Goal: Task Accomplishment & Management: Complete application form

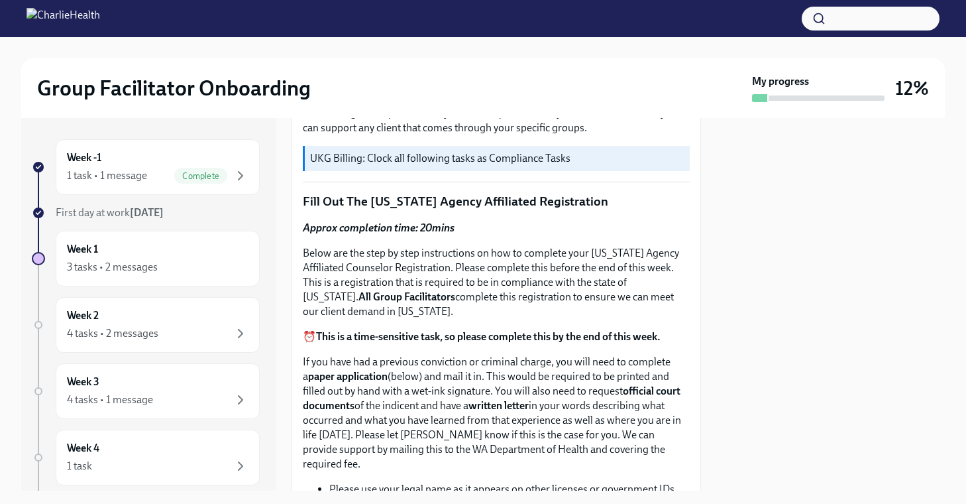
scroll to position [457, 0]
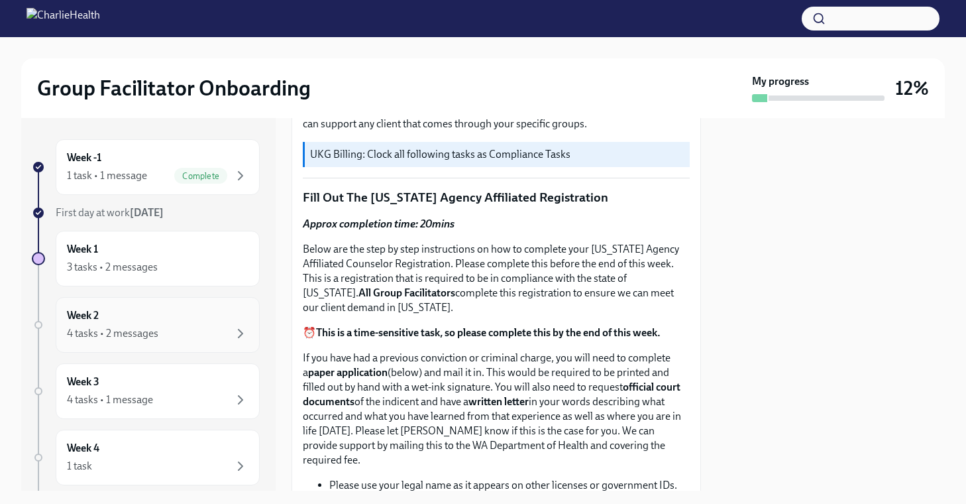
click at [215, 312] on div "Week 2 4 tasks • 2 messages" at bounding box center [158, 324] width 182 height 33
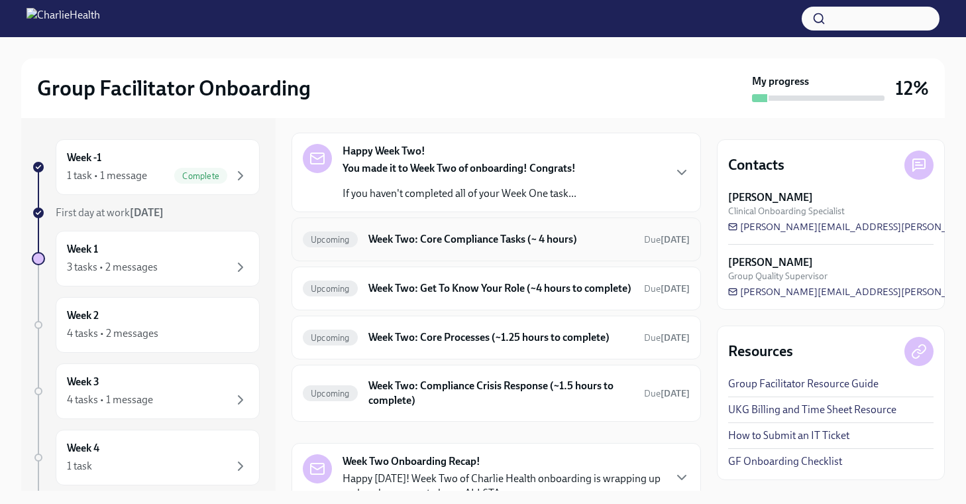
scroll to position [48, 0]
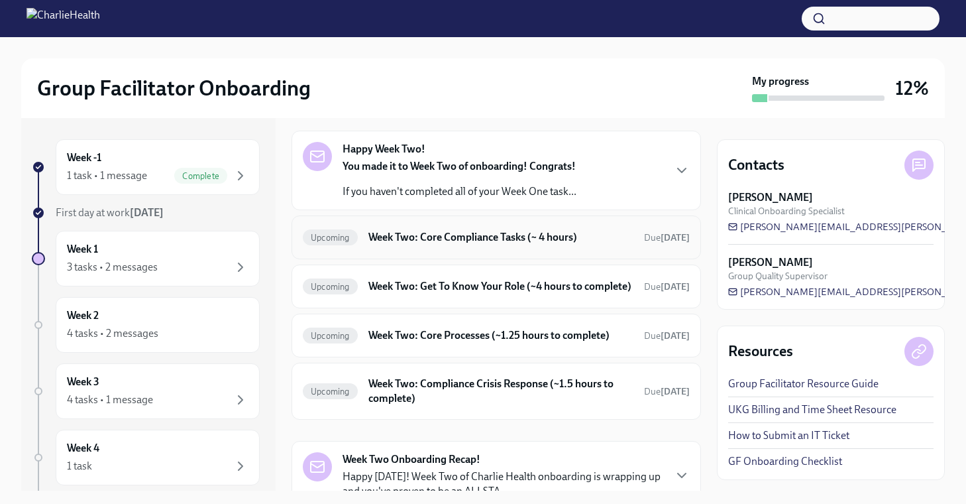
click at [429, 234] on h6 "Week Two: Core Compliance Tasks (~ 4 hours)" at bounding box center [500, 237] width 265 height 15
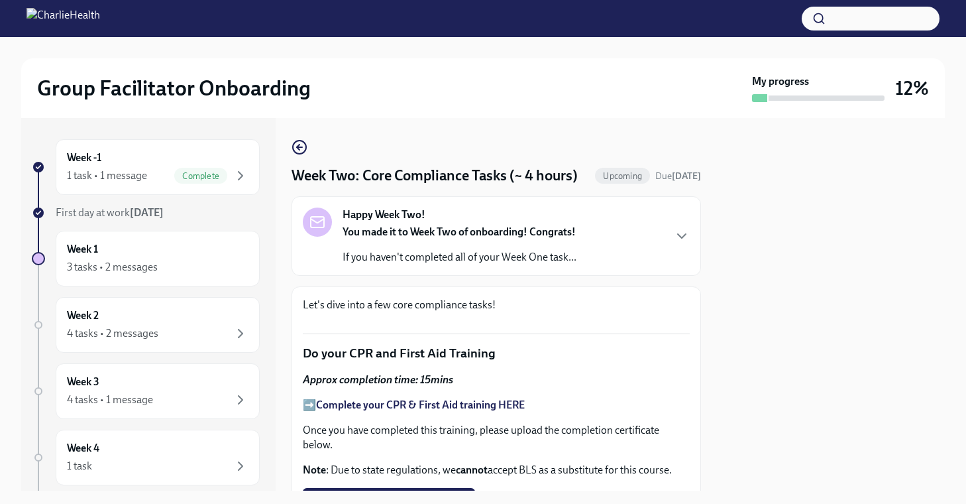
click at [427, 238] on strong "You made it to Week Two of onboarding! Congrats!" at bounding box center [459, 231] width 233 height 13
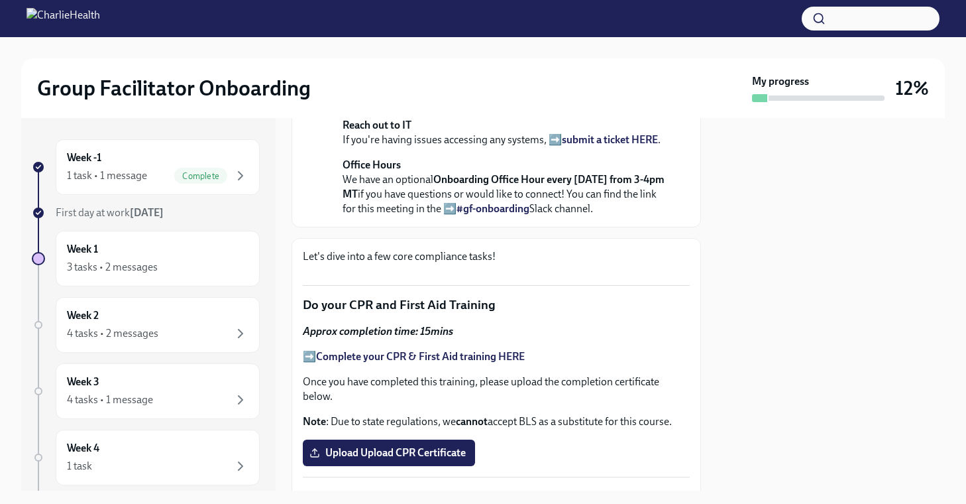
scroll to position [334, 0]
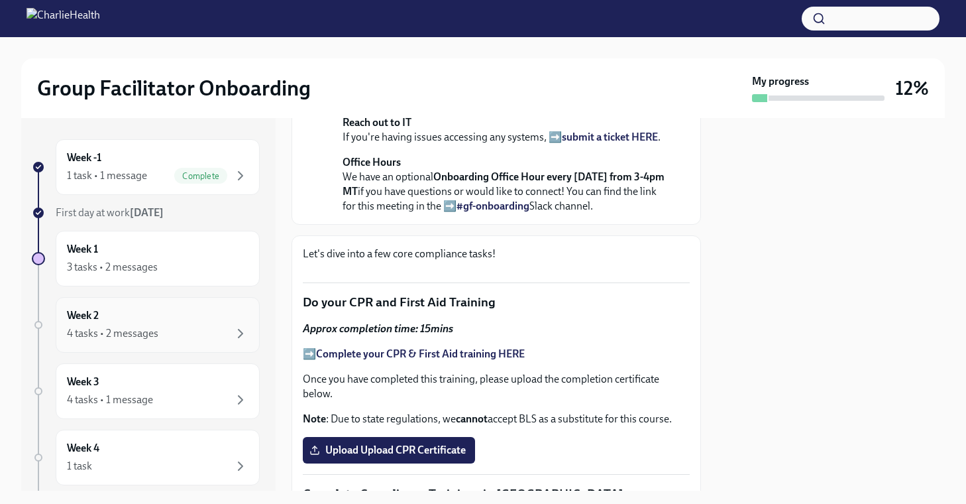
click at [123, 323] on div "Week 2 4 tasks • 2 messages" at bounding box center [158, 324] width 182 height 33
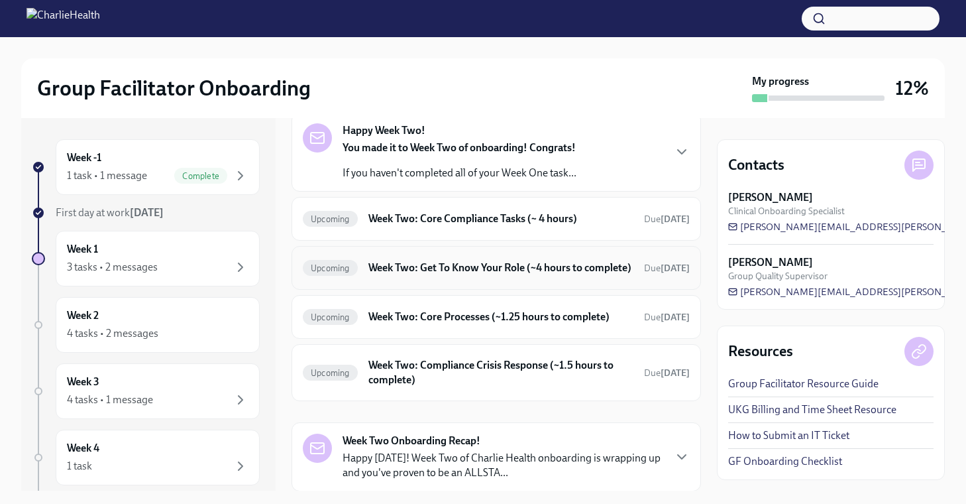
scroll to position [68, 0]
click at [481, 274] on h6 "Week Two: Get To Know Your Role (~4 hours to complete)" at bounding box center [500, 267] width 265 height 15
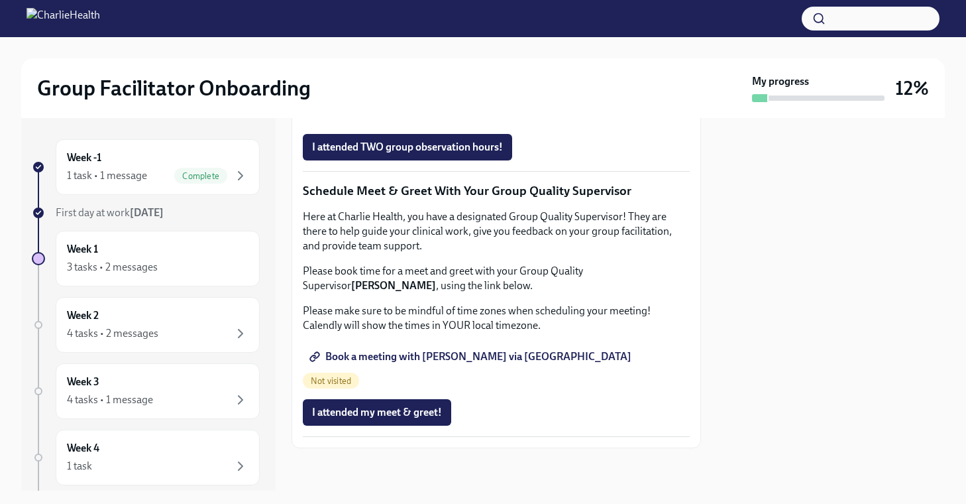
scroll to position [1293, 0]
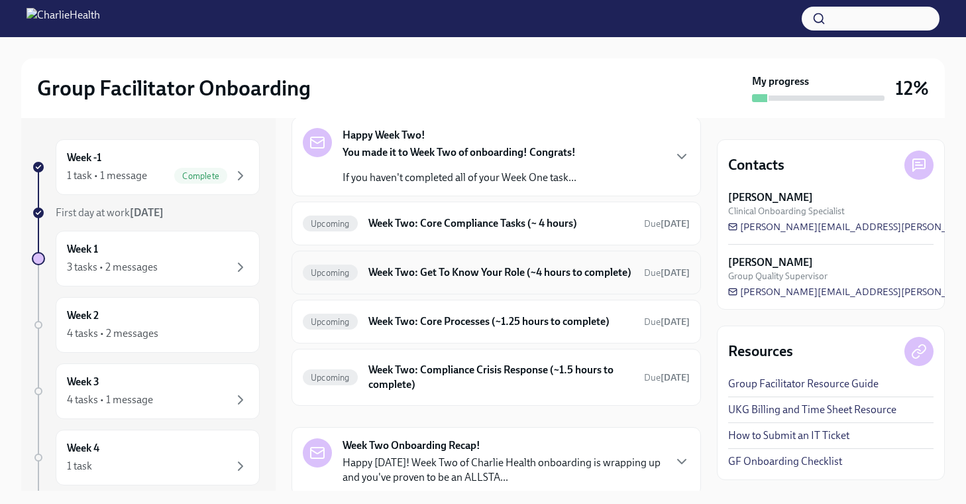
scroll to position [70, 0]
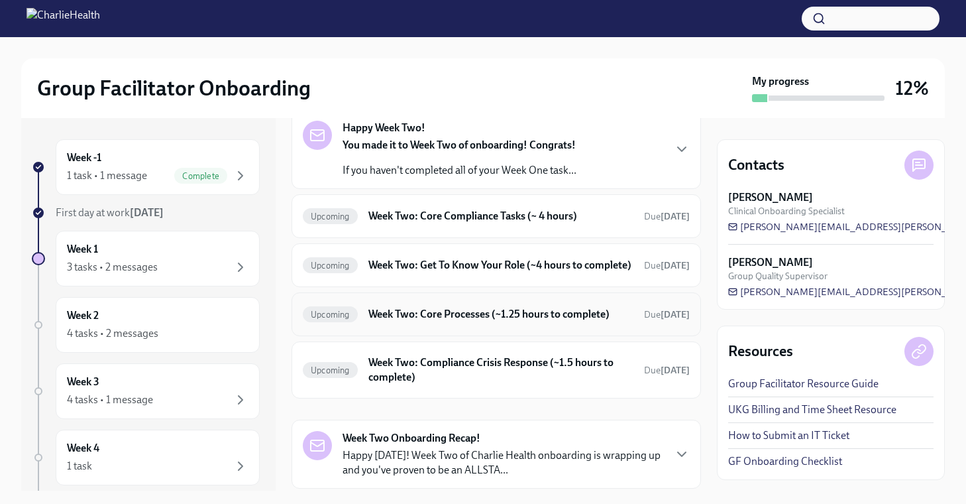
click at [516, 321] on h6 "Week Two: Core Processes (~1.25 hours to complete)" at bounding box center [500, 314] width 265 height 15
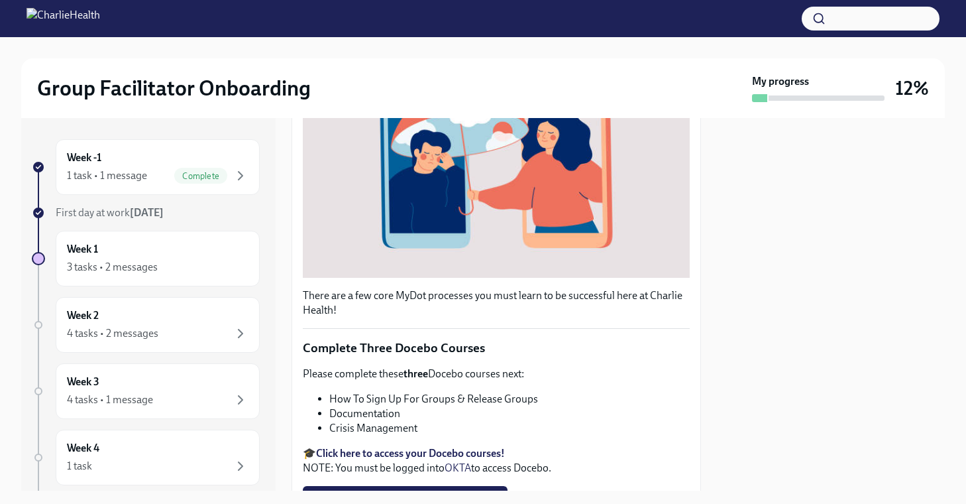
scroll to position [329, 0]
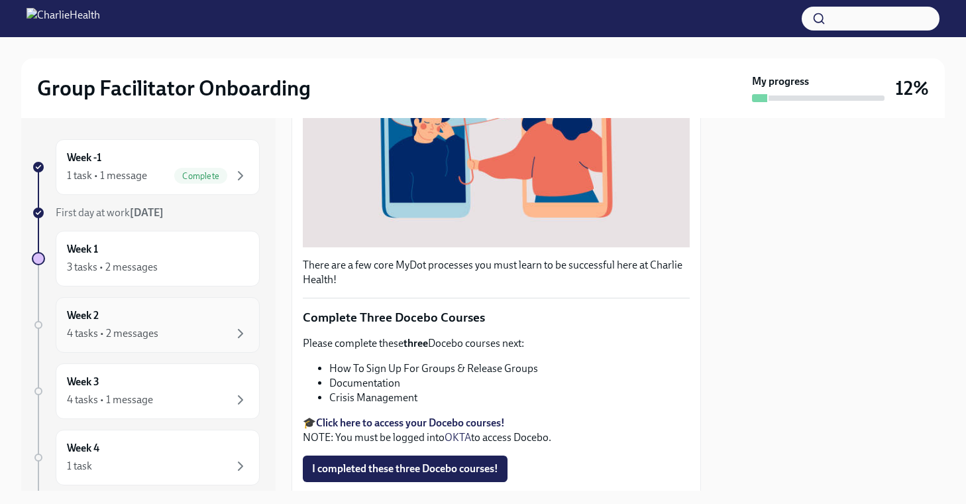
click at [197, 310] on div "Week 2 4 tasks • 2 messages" at bounding box center [158, 324] width 182 height 33
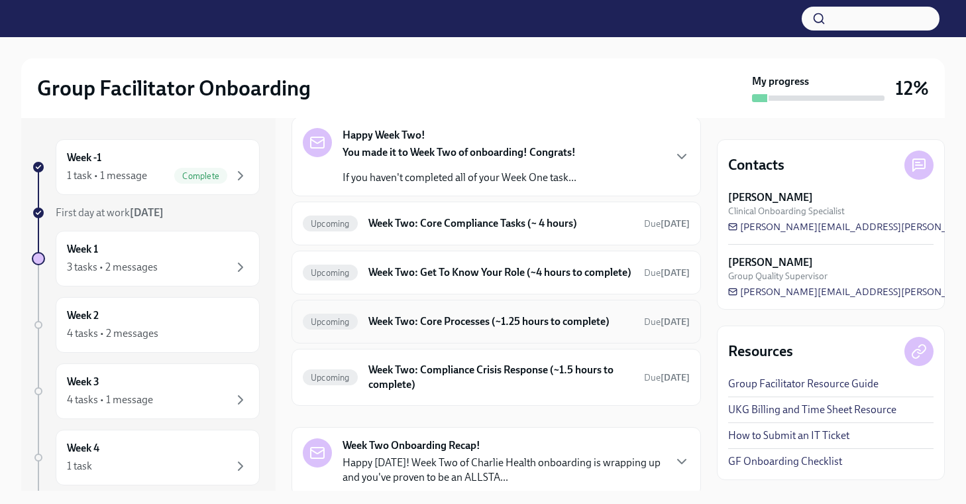
scroll to position [64, 0]
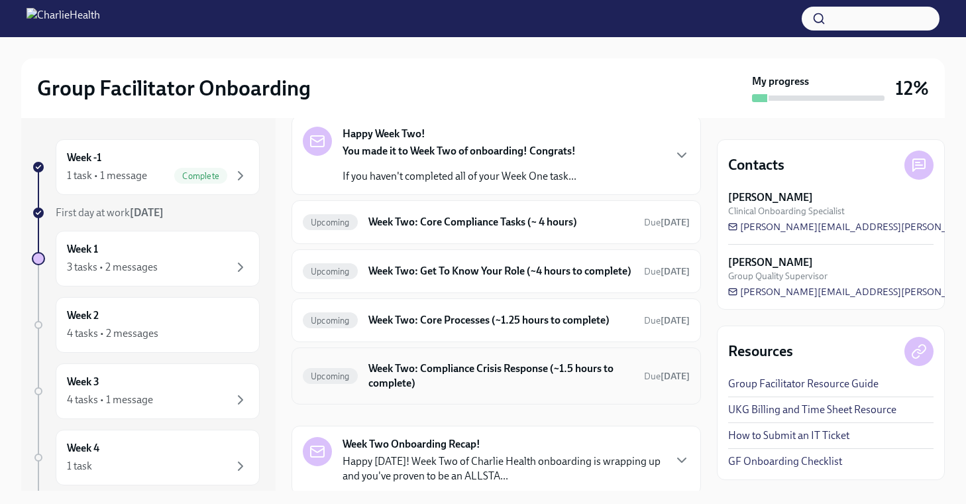
click at [413, 384] on h6 "Week Two: Compliance Crisis Response (~1.5 hours to complete)" at bounding box center [500, 375] width 265 height 29
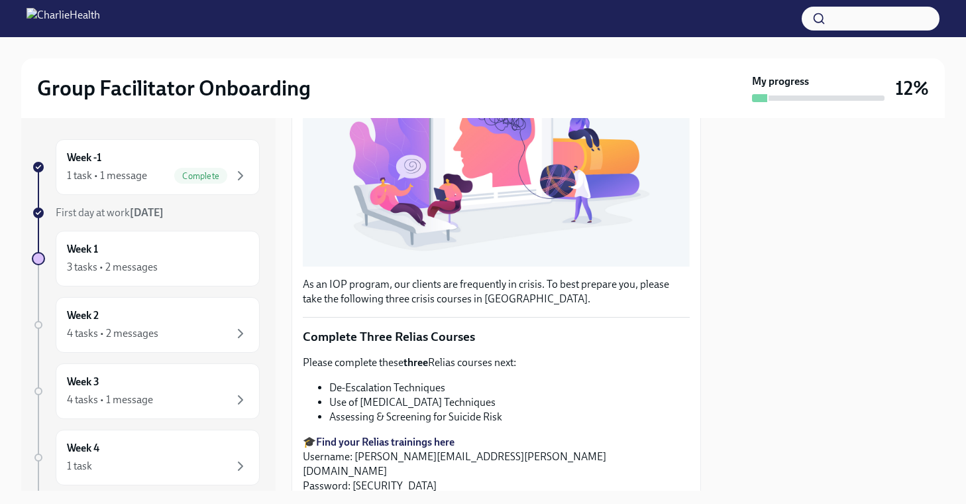
scroll to position [410, 0]
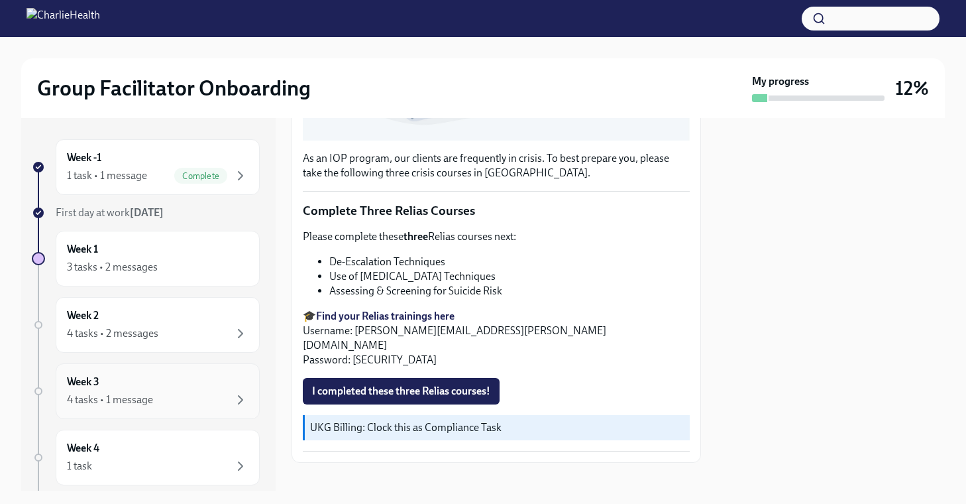
click at [176, 402] on div "4 tasks • 1 message" at bounding box center [158, 400] width 182 height 16
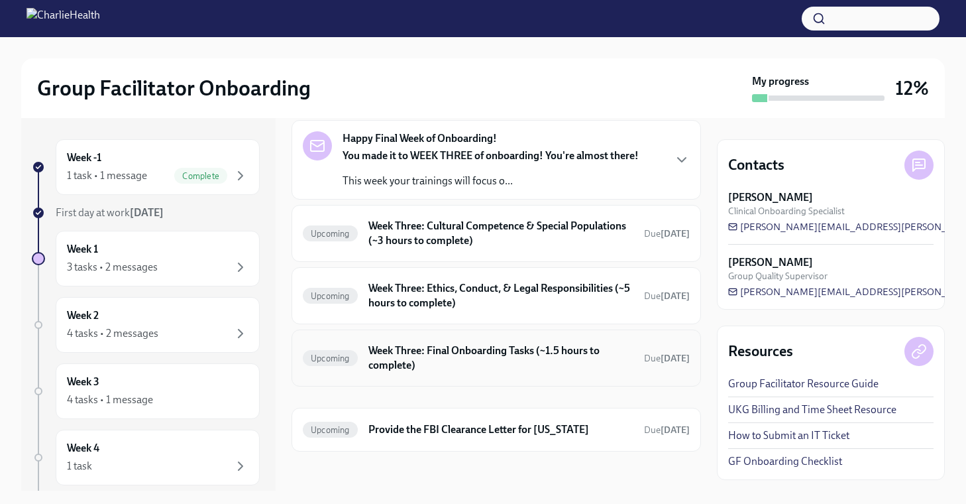
scroll to position [62, 0]
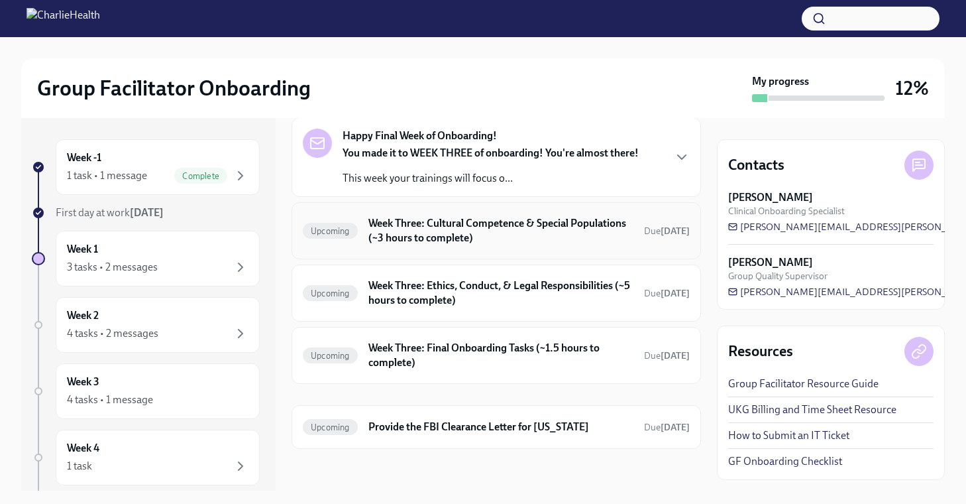
click at [484, 234] on h6 "Week Three: Cultural Competence & Special Populations (~3 hours to complete)" at bounding box center [500, 230] width 265 height 29
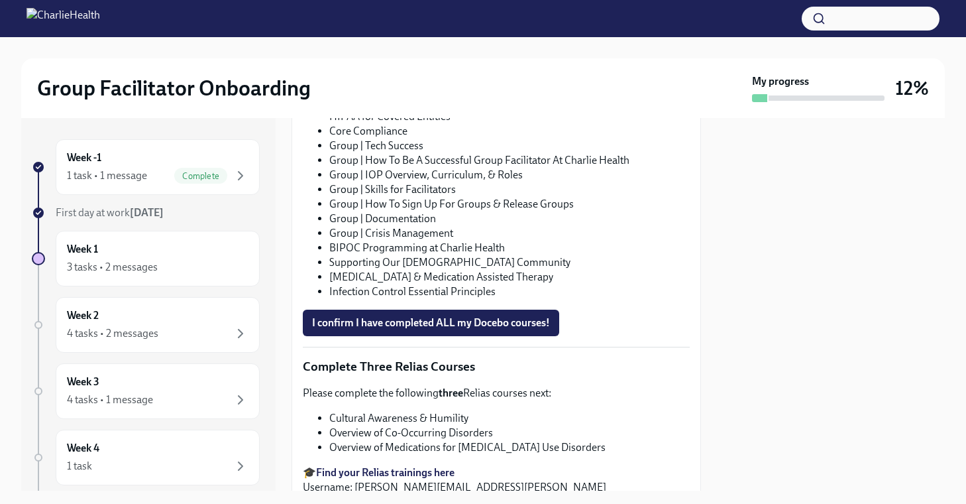
scroll to position [1021, 0]
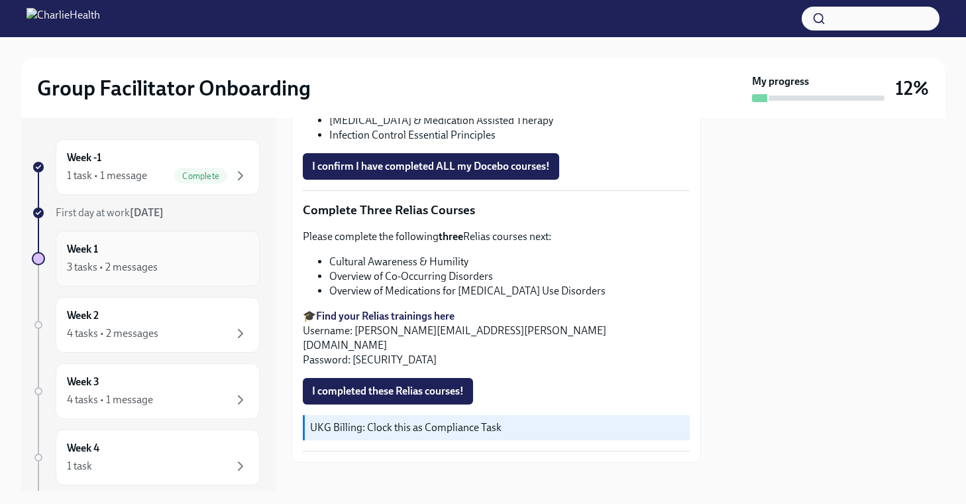
click at [176, 245] on div "Week 1 3 tasks • 2 messages" at bounding box center [158, 258] width 182 height 33
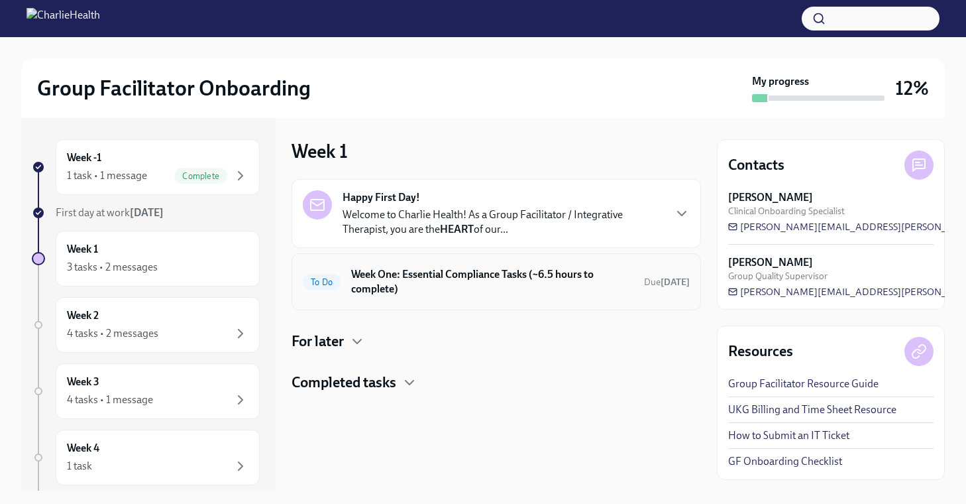
click at [465, 277] on h6 "Week One: Essential Compliance Tasks (~6.5 hours to complete)" at bounding box center [492, 281] width 282 height 29
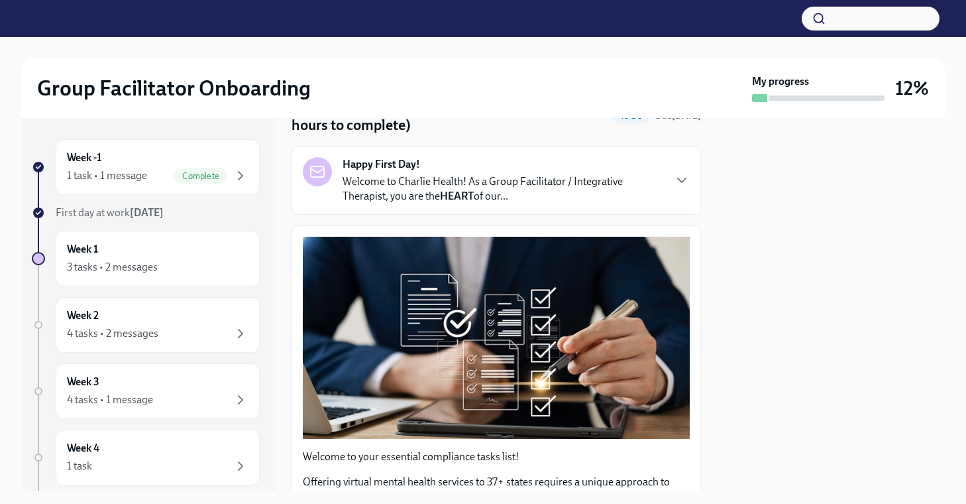
scroll to position [125, 0]
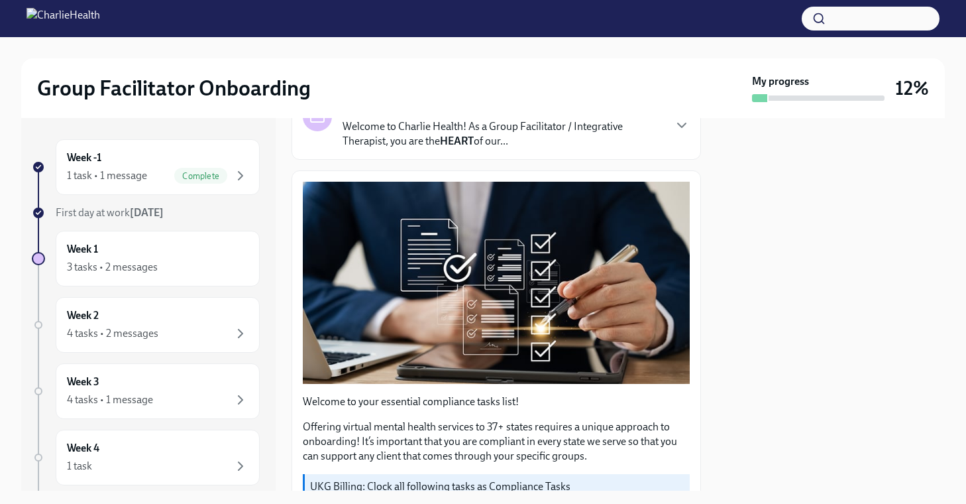
click at [500, 152] on div "Happy First Day! Welcome to Charlie Health! As a Group Facilitator / Integrativ…" at bounding box center [497, 125] width 410 height 69
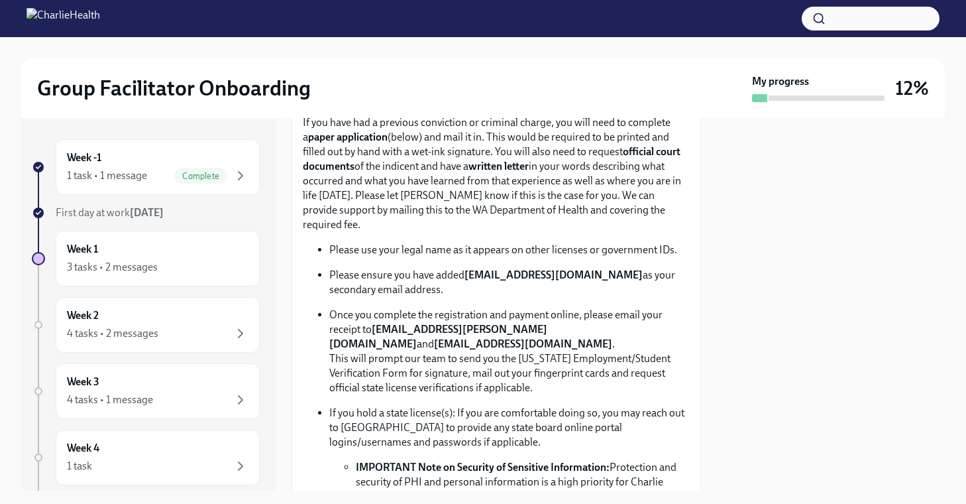
scroll to position [1054, 0]
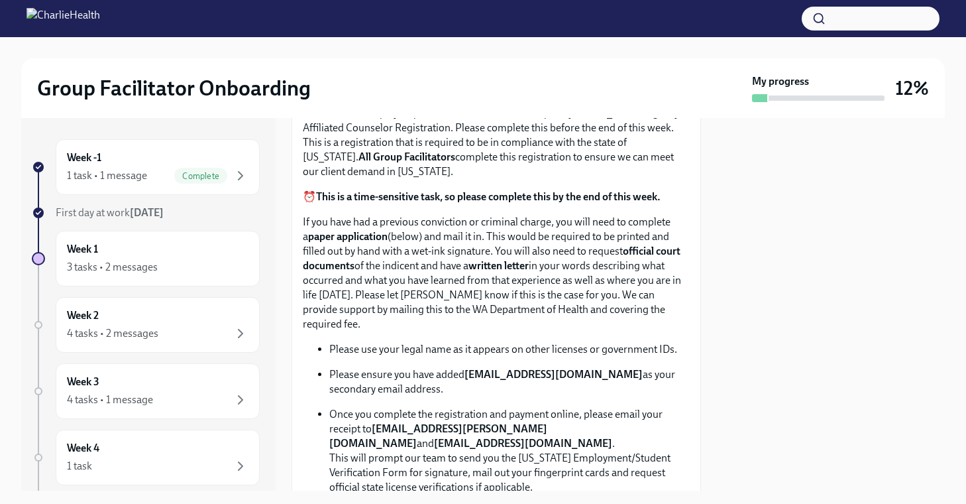
click at [433, 203] on strong "This is a time-sensitive task, so please complete this by the end of this week." at bounding box center [488, 196] width 345 height 13
click at [464, 70] on p "Fill Out The [US_STATE] Agency Affiliated Registration" at bounding box center [496, 61] width 387 height 17
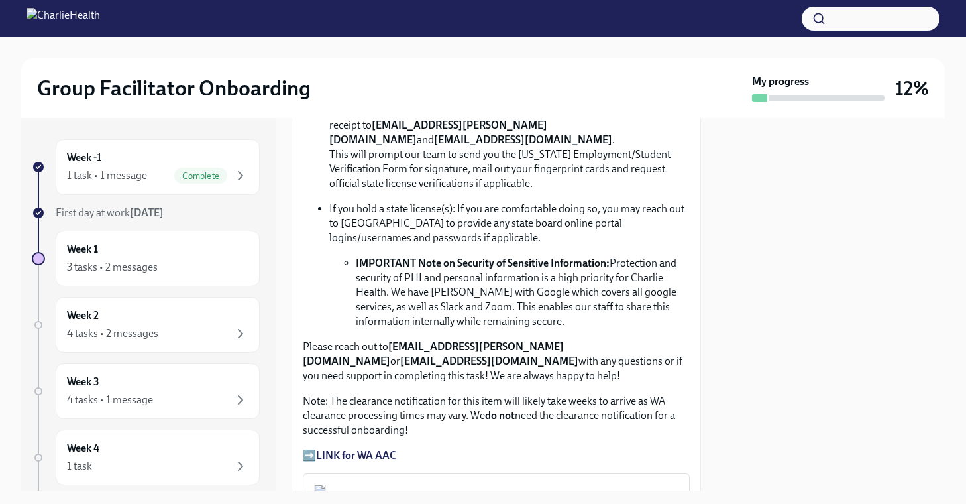
scroll to position [1362, 0]
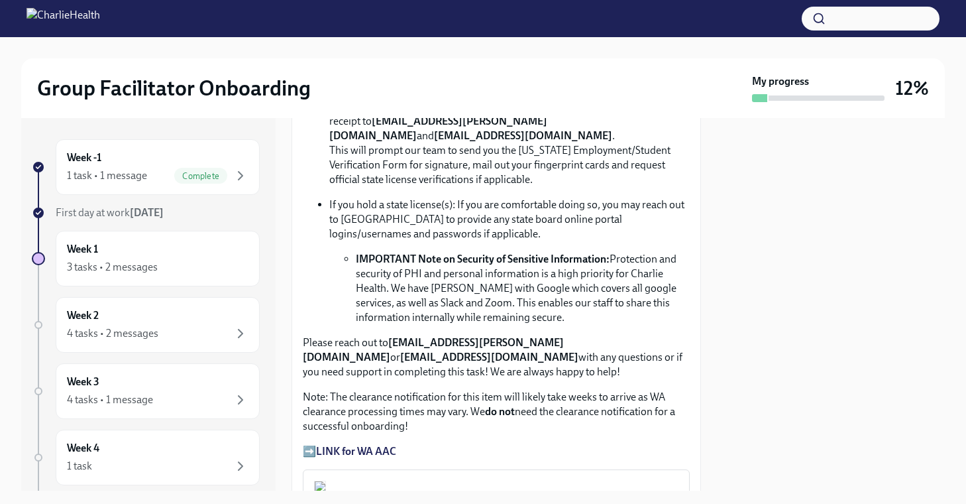
click at [494, 89] on p "Please ensure you have added [EMAIL_ADDRESS][DOMAIN_NAME] as your secondary ema…" at bounding box center [509, 74] width 361 height 29
click at [507, 73] on strong "[EMAIL_ADDRESS][DOMAIN_NAME]" at bounding box center [554, 66] width 178 height 13
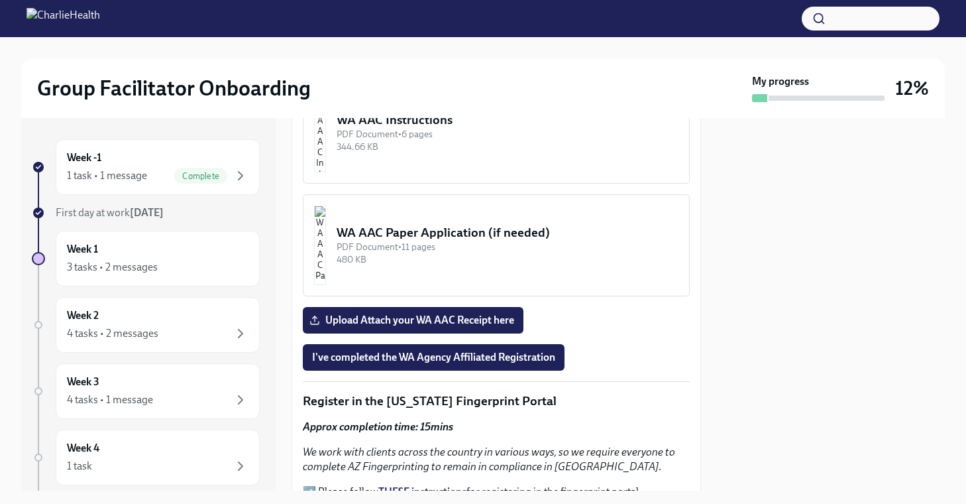
scroll to position [1747, 0]
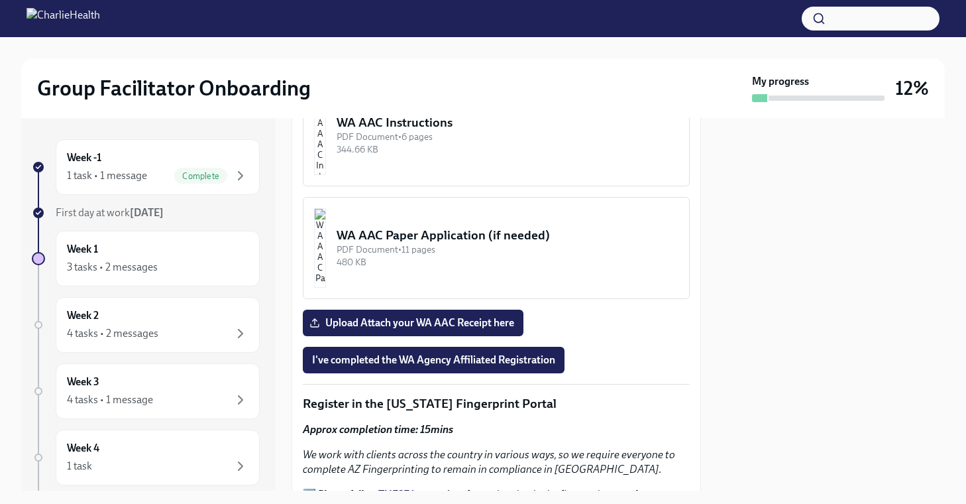
click at [456, 156] on div "344.66 KB" at bounding box center [508, 149] width 342 height 13
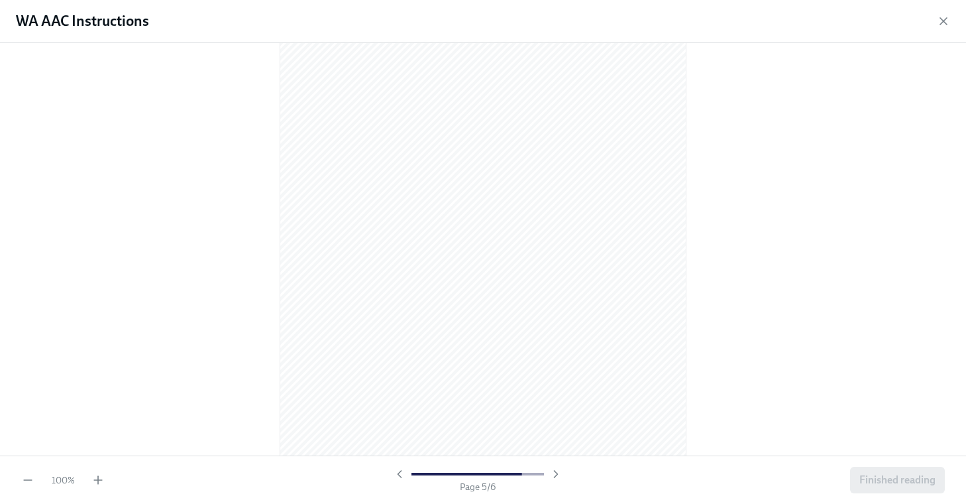
scroll to position [2237, 0]
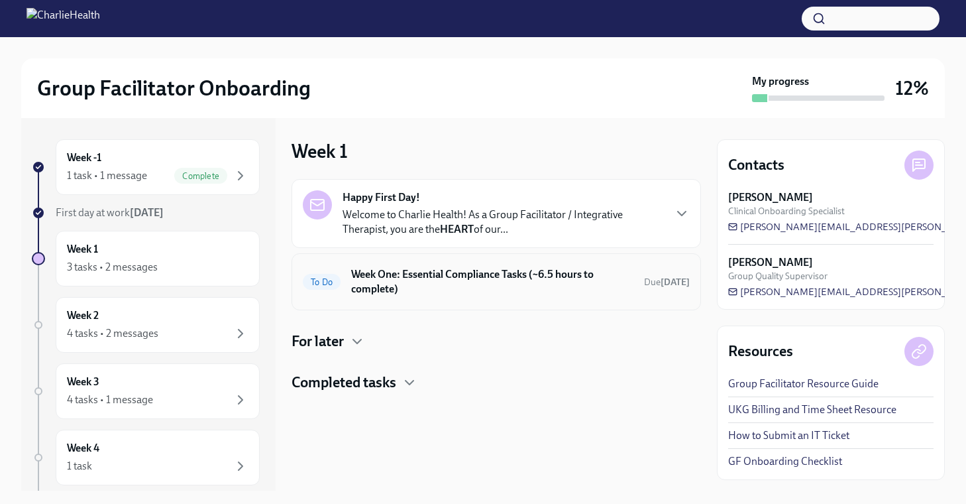
click at [445, 286] on h6 "Week One: Essential Compliance Tasks (~6.5 hours to complete)" at bounding box center [492, 281] width 282 height 29
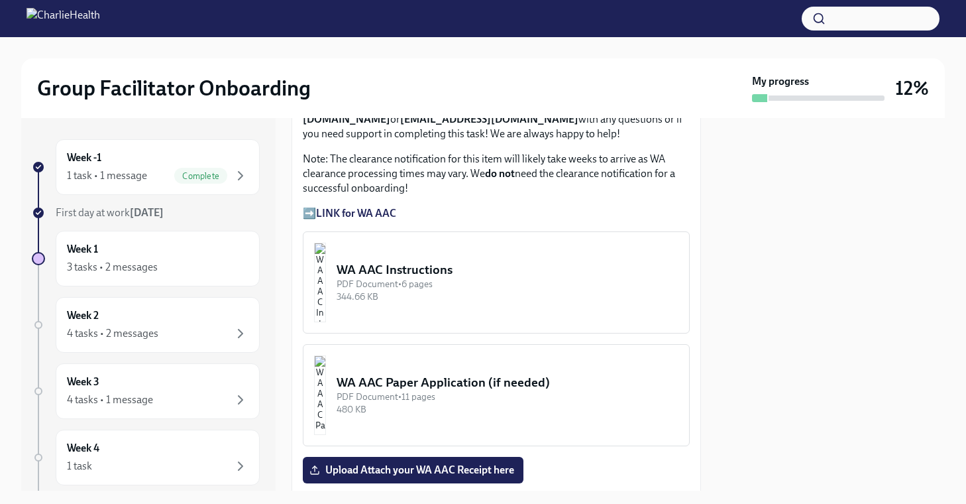
scroll to position [1139, 0]
click at [353, 213] on strong "LINK for WA AAC" at bounding box center [356, 212] width 80 height 13
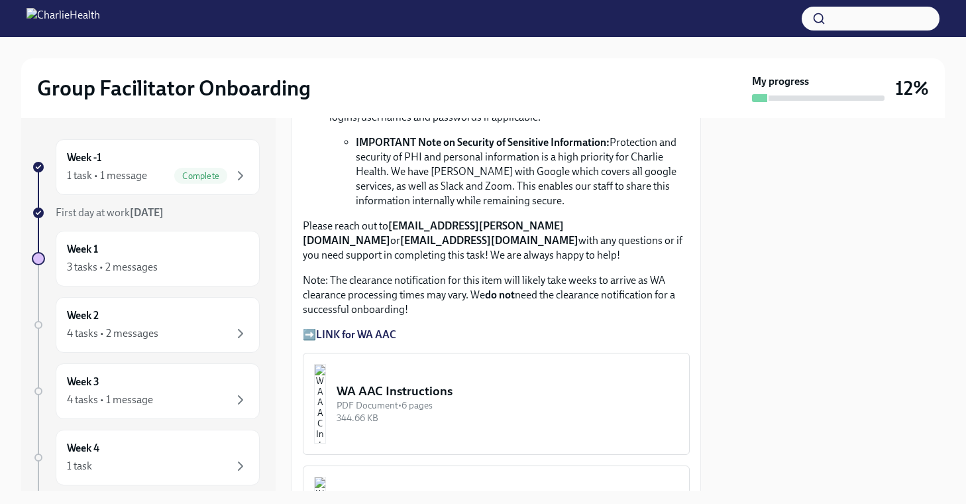
scroll to position [1015, 0]
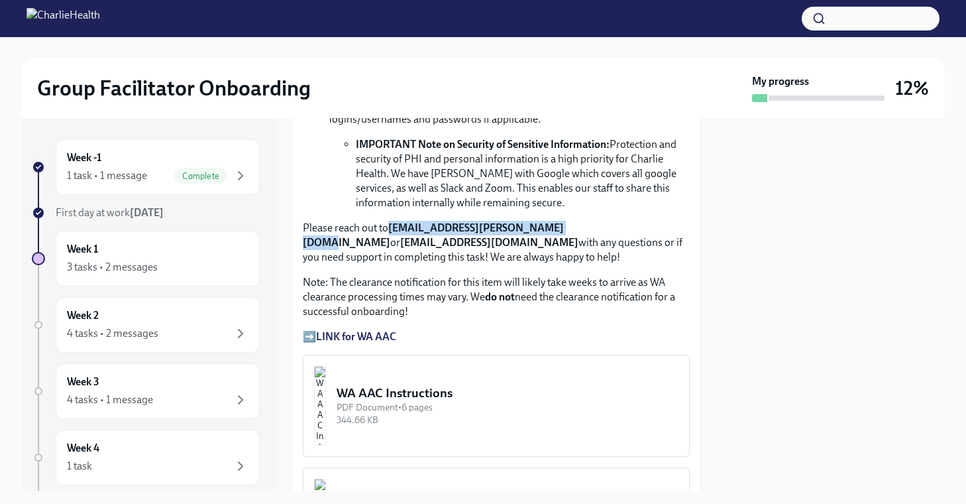
drag, startPoint x: 559, startPoint y: 229, endPoint x: 392, endPoint y: 229, distance: 167.0
click at [392, 229] on p "Please reach out to [EMAIL_ADDRESS][PERSON_NAME][DOMAIN_NAME] or [EMAIL_ADDRESS…" at bounding box center [496, 243] width 387 height 44
copy strong "[EMAIL_ADDRESS][PERSON_NAME][DOMAIN_NAME]"
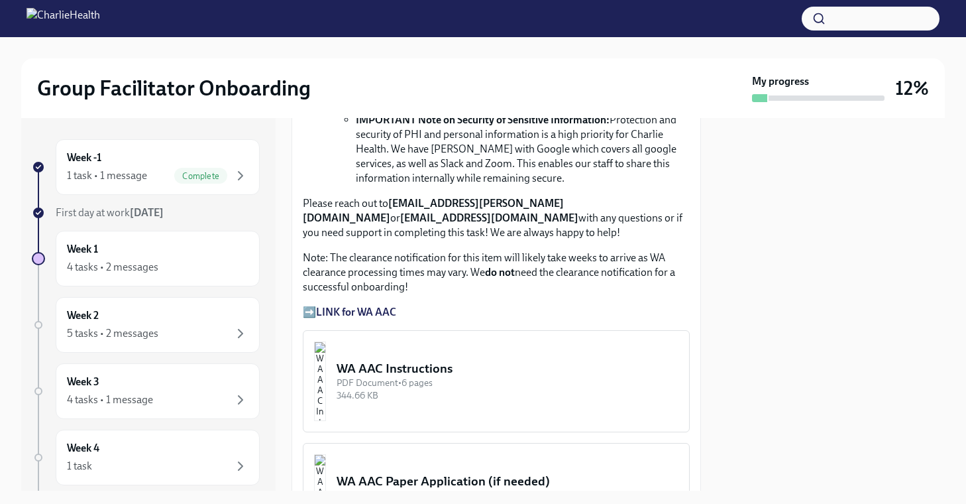
scroll to position [1121, 0]
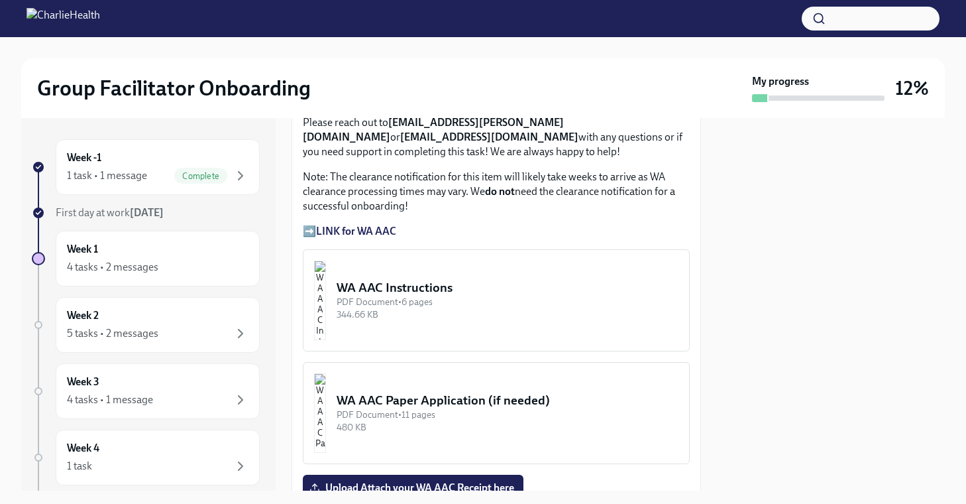
click at [514, 286] on div "WA AAC Instructions" at bounding box center [508, 287] width 342 height 17
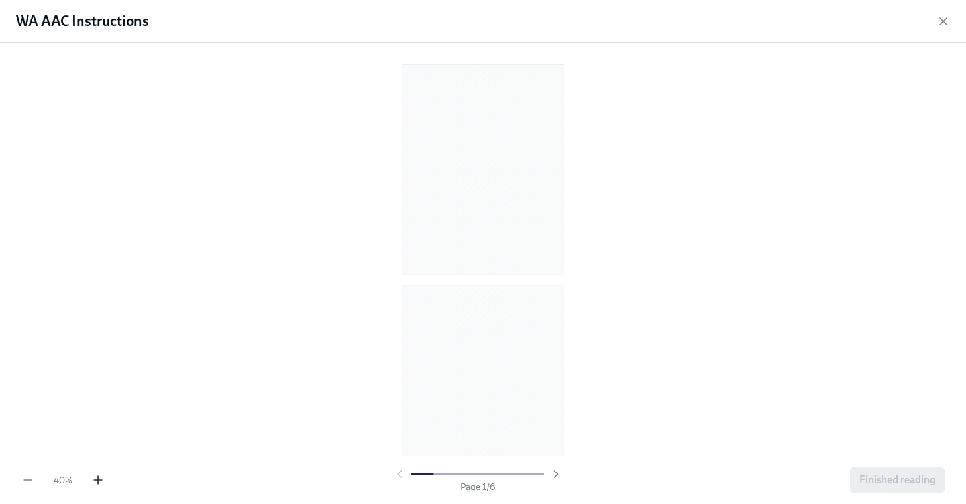
click at [101, 478] on icon "button" at bounding box center [97, 479] width 13 height 13
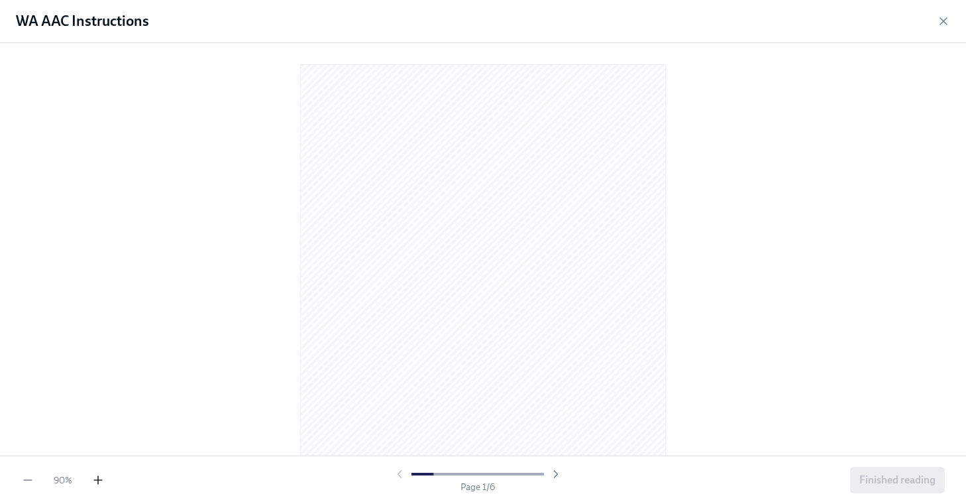
click at [101, 478] on icon "button" at bounding box center [97, 479] width 13 height 13
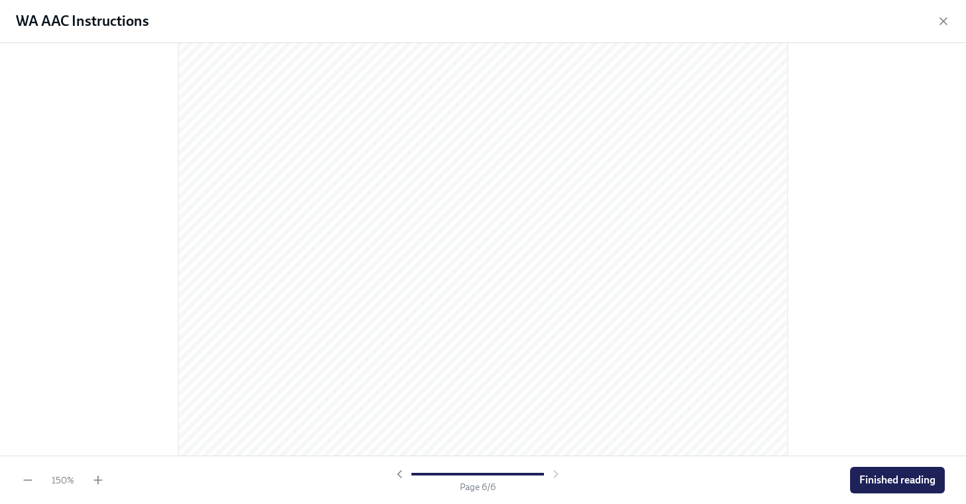
scroll to position [4398, 0]
click at [871, 476] on span "Finished reading" at bounding box center [898, 479] width 76 height 13
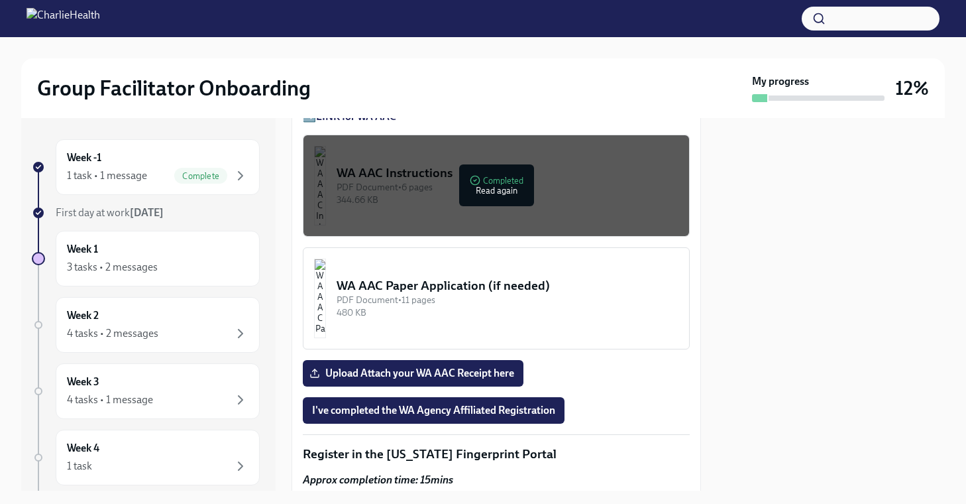
scroll to position [1237, 0]
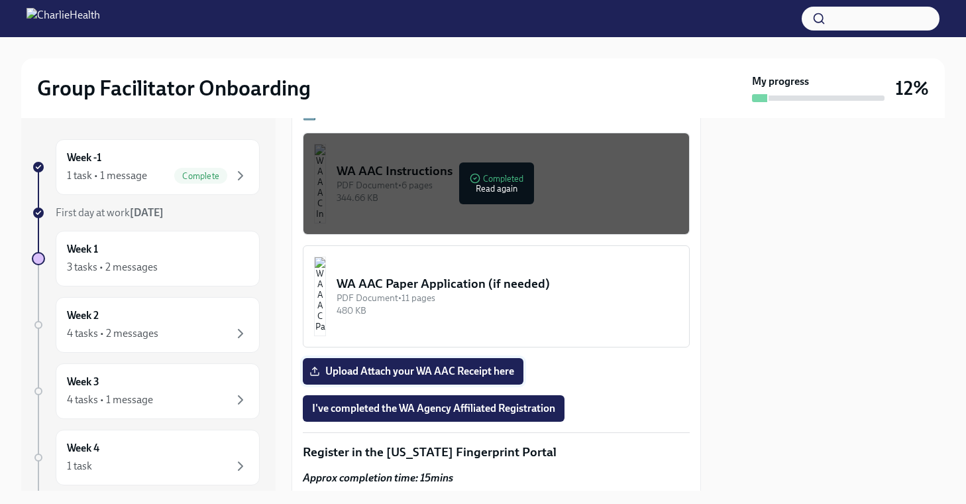
click at [441, 372] on span "Upload Attach your WA AAC Receipt here" at bounding box center [413, 370] width 202 height 13
click at [0, 0] on input "Upload Attach your WA AAC Receipt here" at bounding box center [0, 0] width 0 height 0
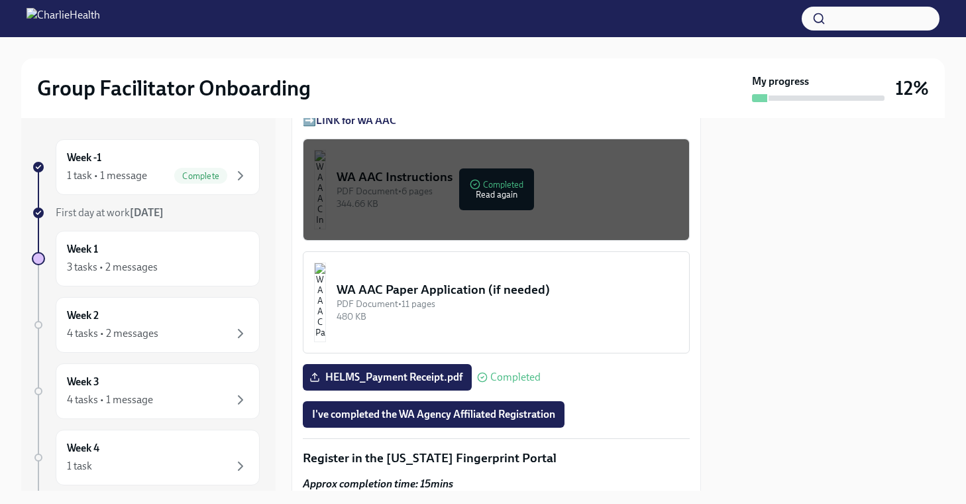
scroll to position [1233, 0]
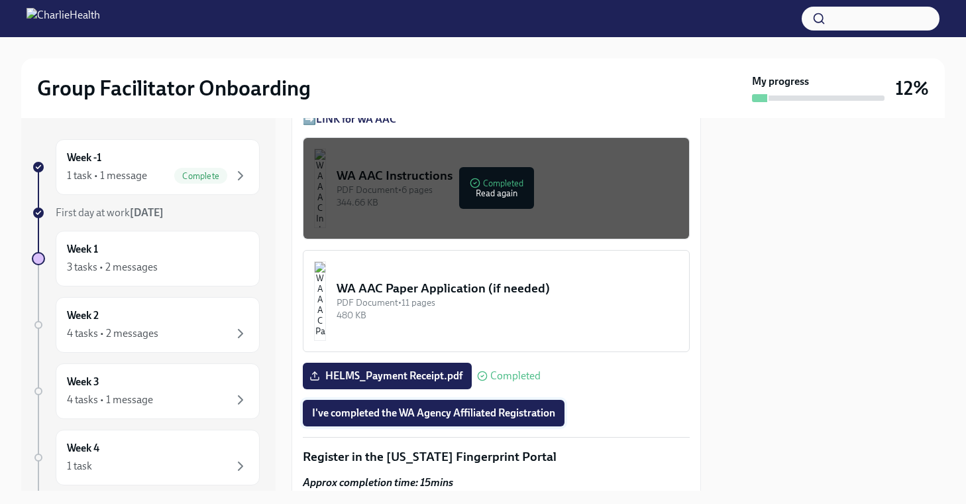
click at [476, 416] on span "I've completed the WA Agency Affiliated Registration" at bounding box center [433, 412] width 243 height 13
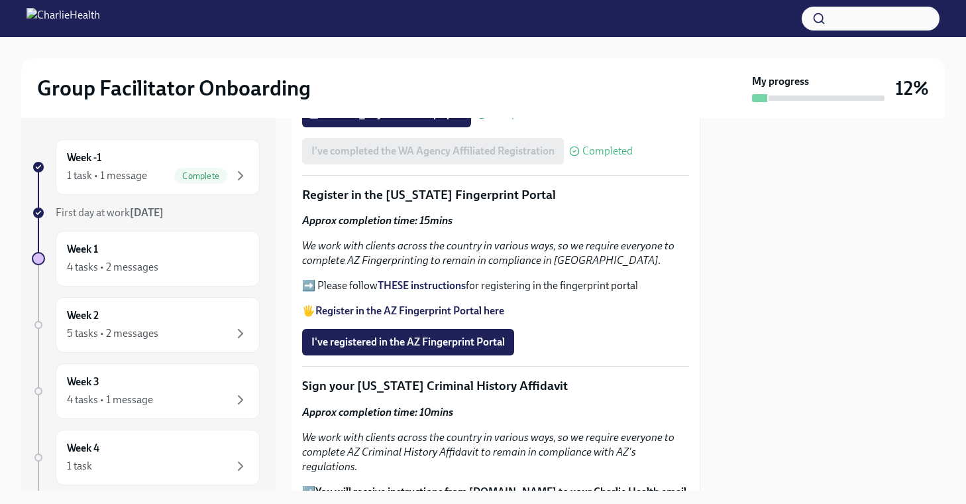
scroll to position [1398, 1]
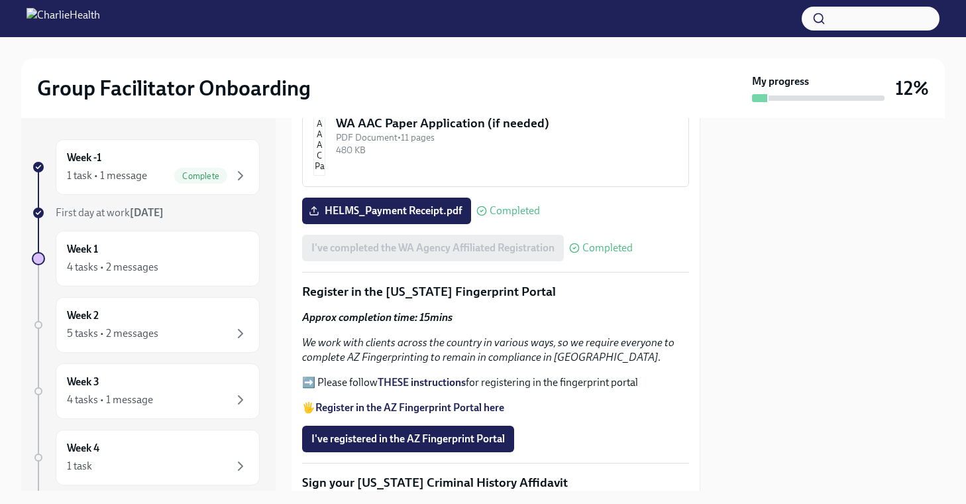
click at [432, 385] on strong "THESE instructions" at bounding box center [422, 382] width 88 height 13
click at [404, 404] on strong "Register in the AZ Fingerprint Portal here" at bounding box center [409, 407] width 189 height 13
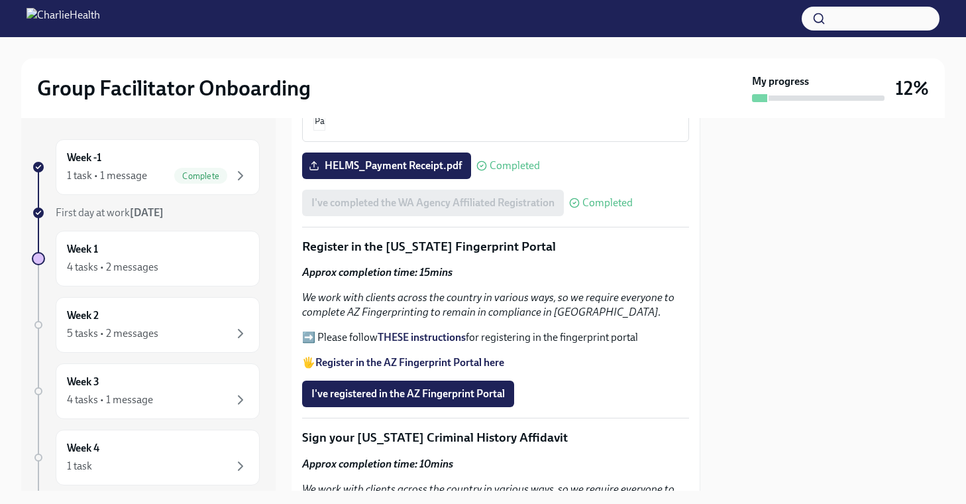
scroll to position [1453, 1]
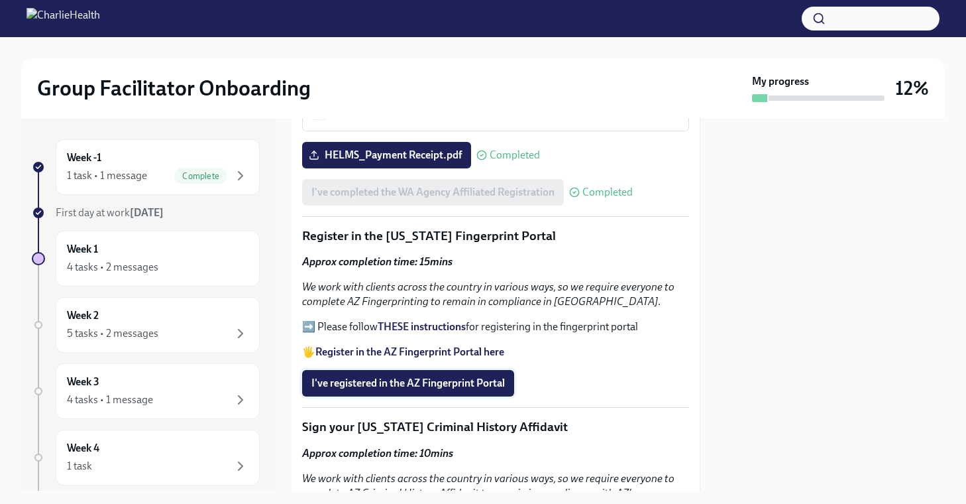
click at [442, 388] on span "I've registered in the AZ Fingerprint Portal" at bounding box center [408, 382] width 194 height 13
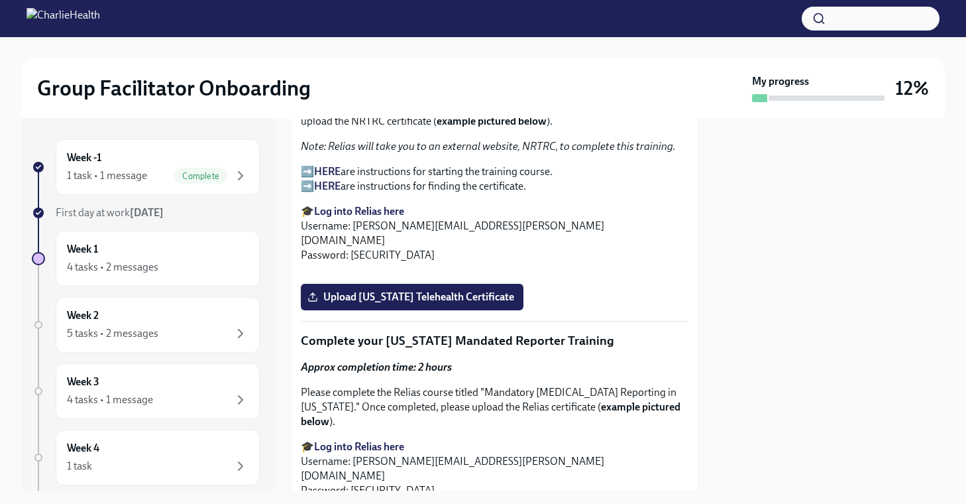
scroll to position [2053, 2]
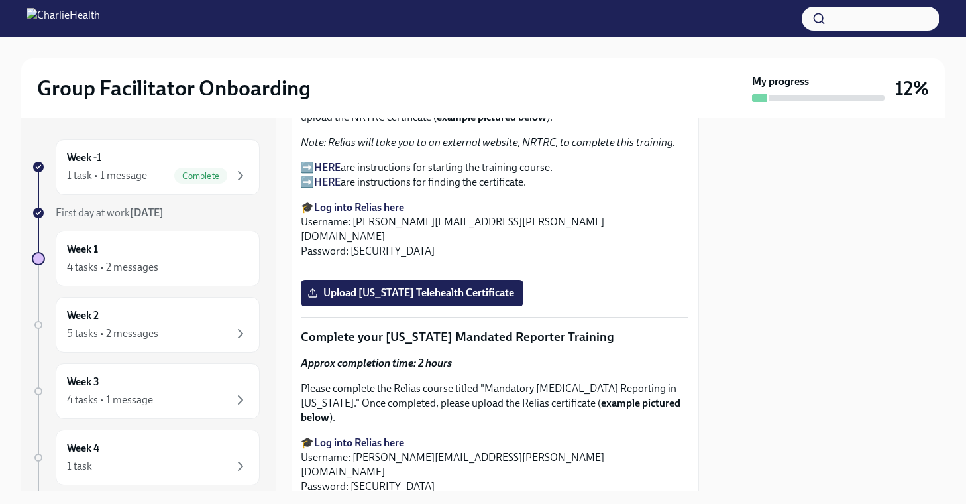
click at [327, 161] on strong "HERE" at bounding box center [327, 167] width 27 height 13
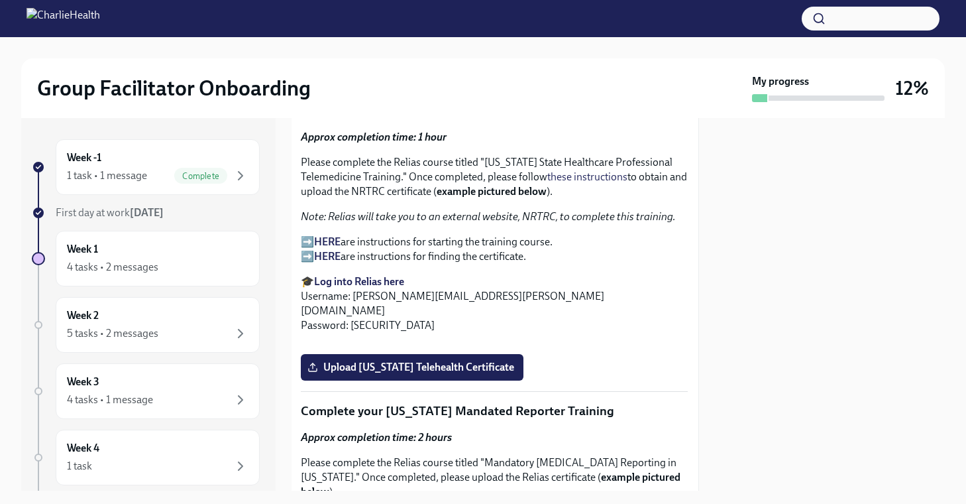
scroll to position [1978, 2]
click at [347, 276] on strong "Log into Relias here" at bounding box center [359, 282] width 90 height 13
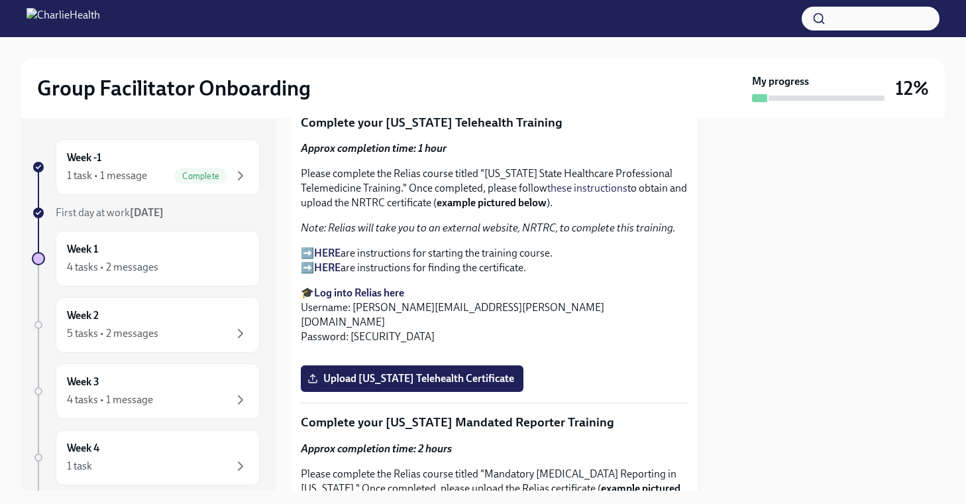
scroll to position [1968, 2]
click at [325, 260] on strong "HERE" at bounding box center [327, 266] width 27 height 13
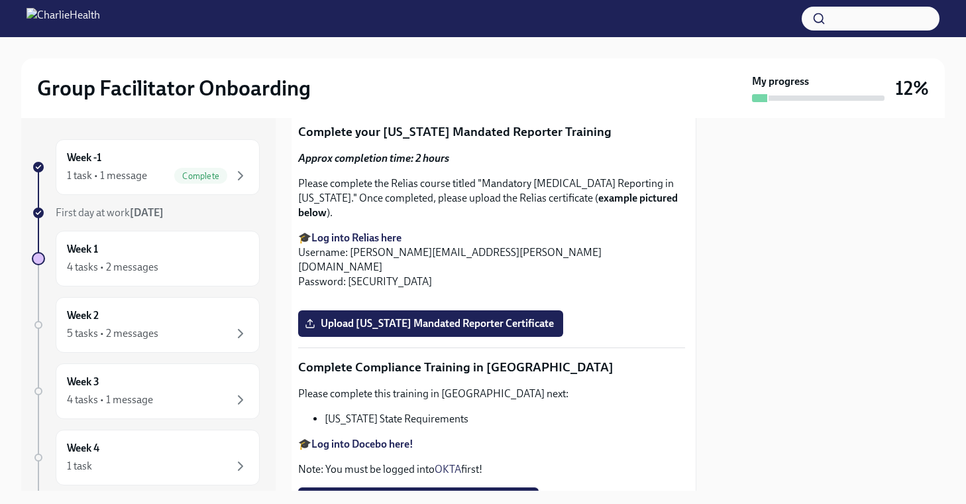
scroll to position [2261, 5]
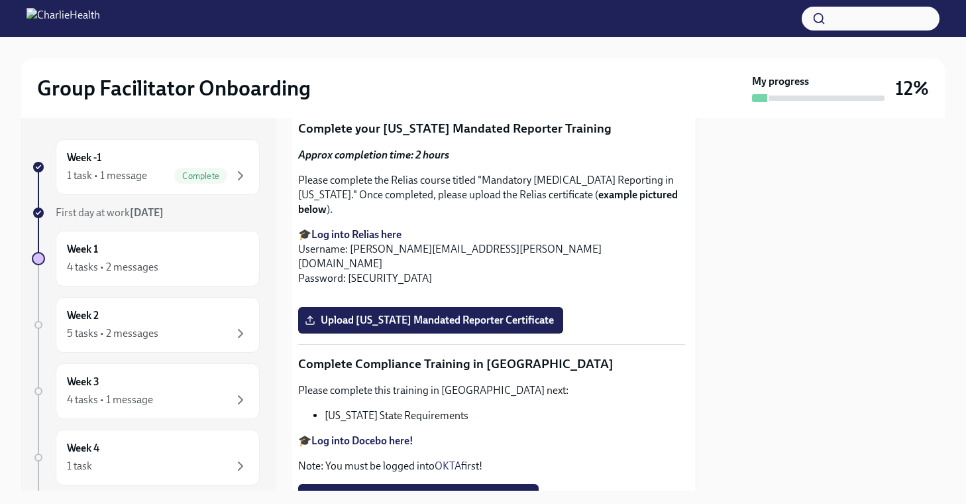
click at [392, 91] on span "Upload [US_STATE] Telehealth Certificate" at bounding box center [409, 84] width 204 height 13
click at [0, 0] on input "Upload [US_STATE] Telehealth Certificate" at bounding box center [0, 0] width 0 height 0
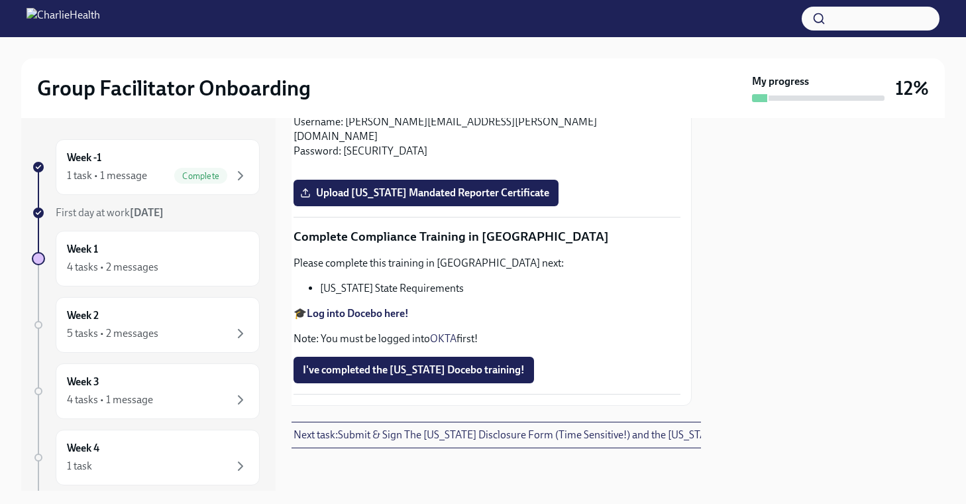
scroll to position [2501, 9]
